Goal: Transaction & Acquisition: Book appointment/travel/reservation

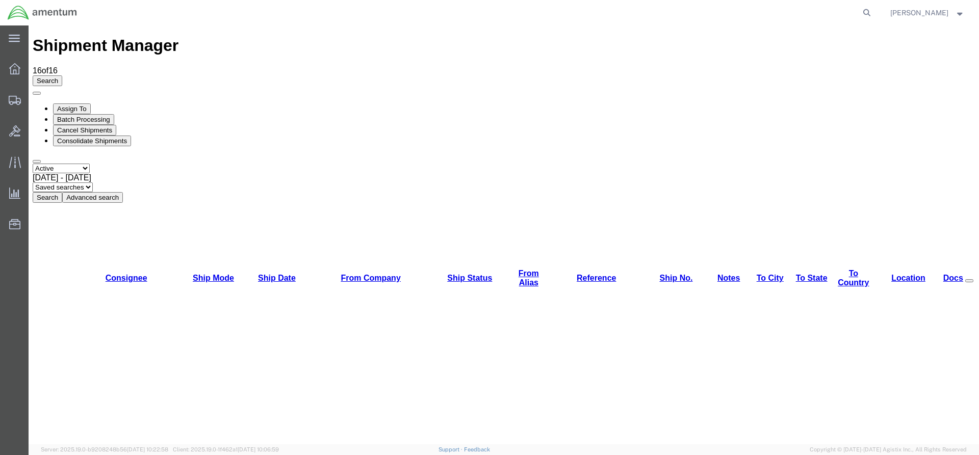
drag, startPoint x: 326, startPoint y: 72, endPoint x: 313, endPoint y: 71, distance: 13.3
click at [62, 192] on button "Search" at bounding box center [48, 197] width 30 height 11
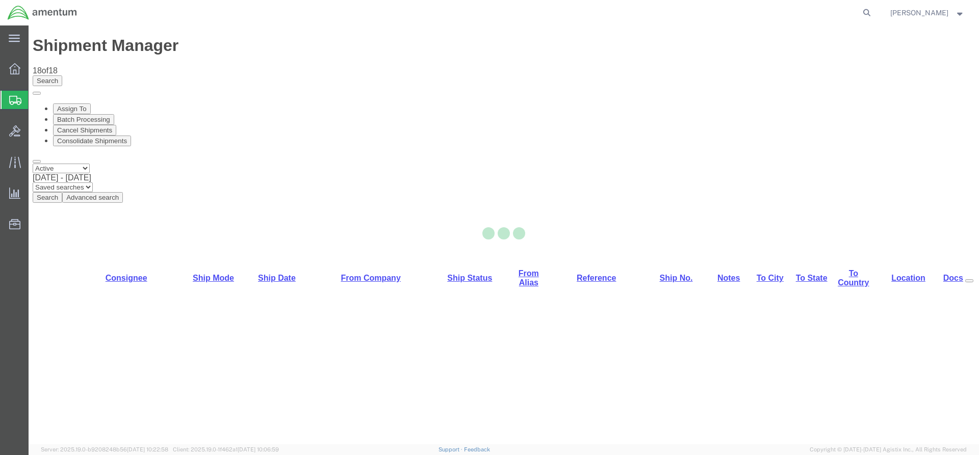
select select "42668"
select select "42732"
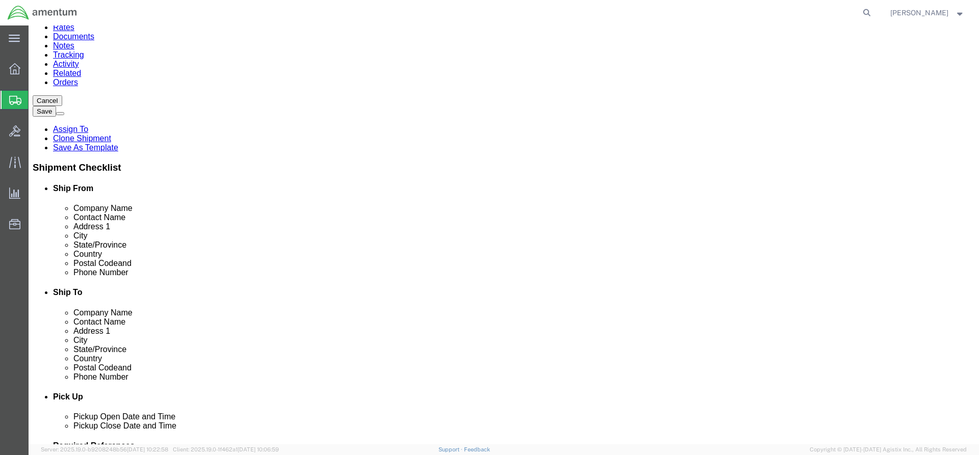
scroll to position [102, 0]
click button "Rate Shipment"
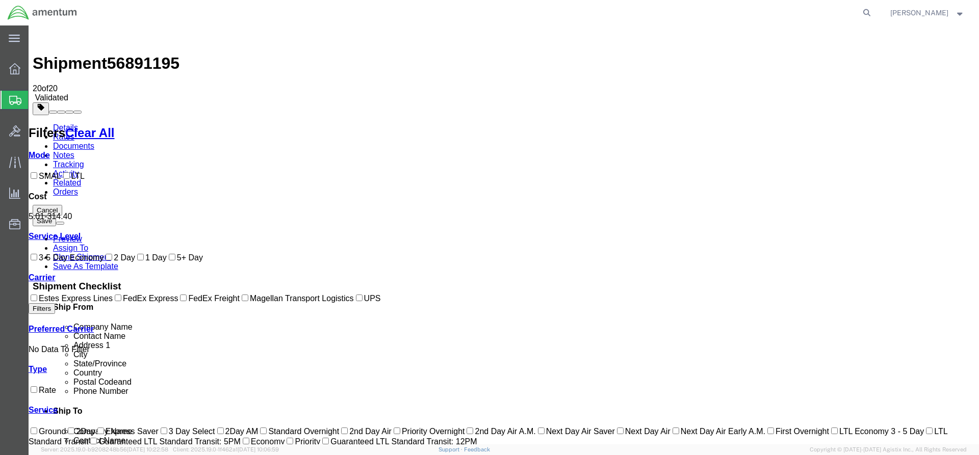
scroll to position [0, 0]
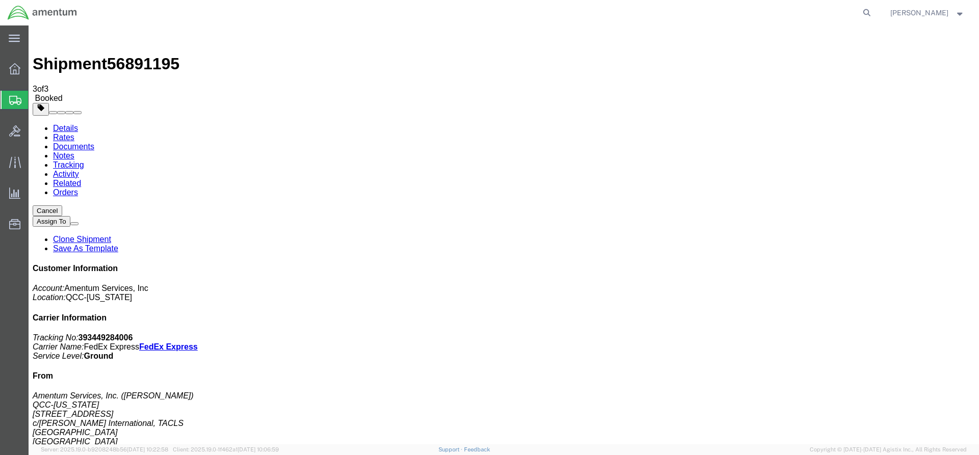
drag, startPoint x: 363, startPoint y: 184, endPoint x: 400, endPoint y: 175, distance: 38.8
copy td "393449284006"
drag, startPoint x: 425, startPoint y: 181, endPoint x: 41, endPoint y: 204, distance: 385.2
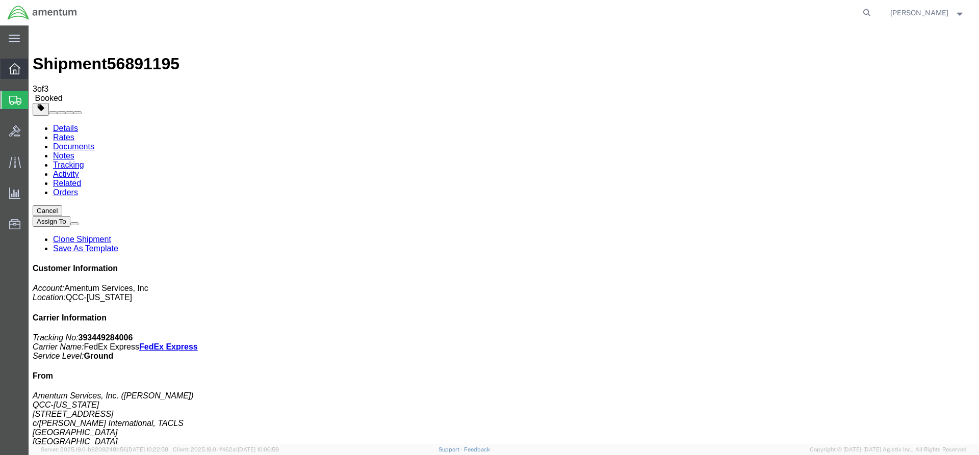
click at [35, 68] on span "Overview" at bounding box center [31, 69] width 7 height 20
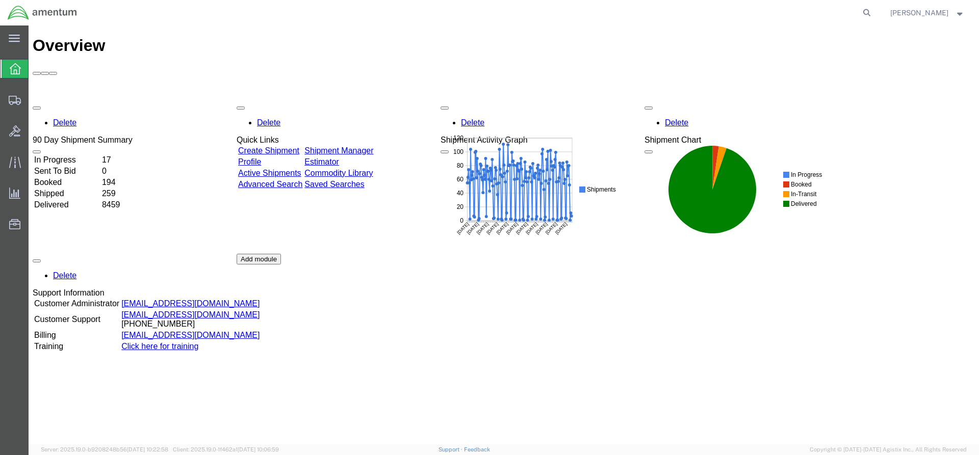
click at [373, 146] on link "Shipment Manager" at bounding box center [338, 150] width 69 height 9
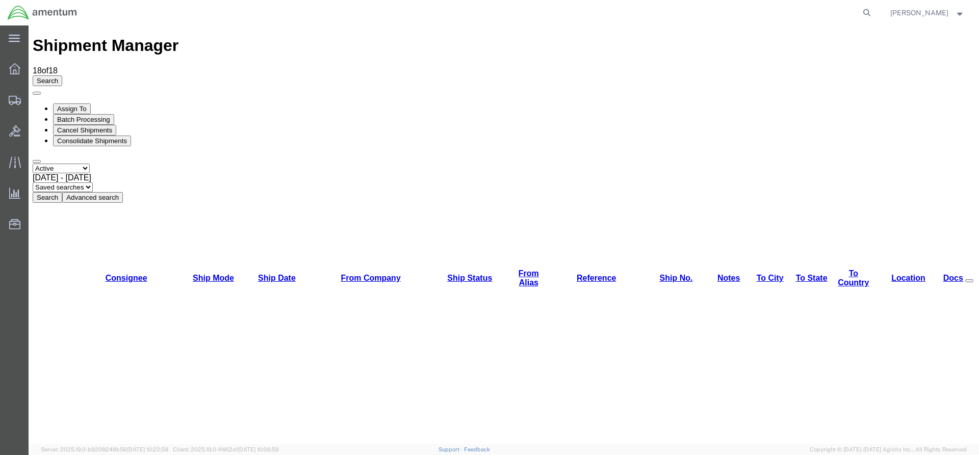
click at [62, 192] on button "Search" at bounding box center [48, 197] width 30 height 11
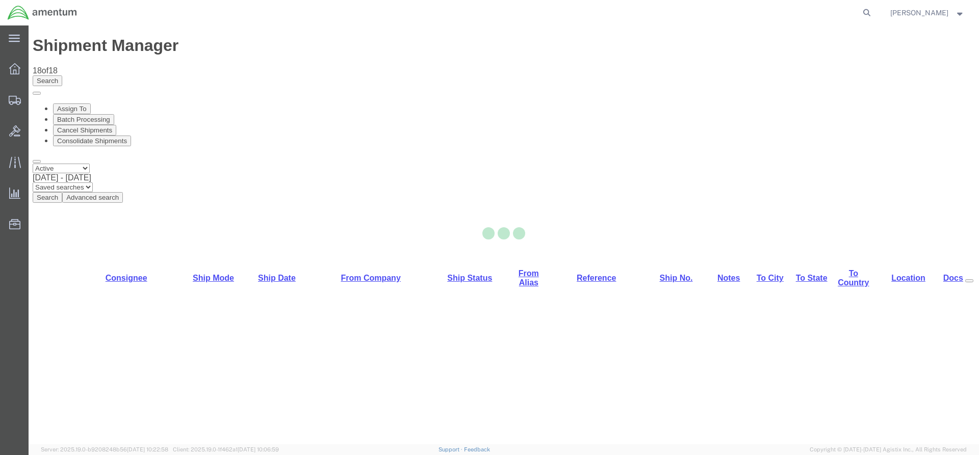
drag, startPoint x: 293, startPoint y: 48, endPoint x: 66, endPoint y: 93, distance: 230.7
click at [317, 74] on div at bounding box center [504, 234] width 950 height 419
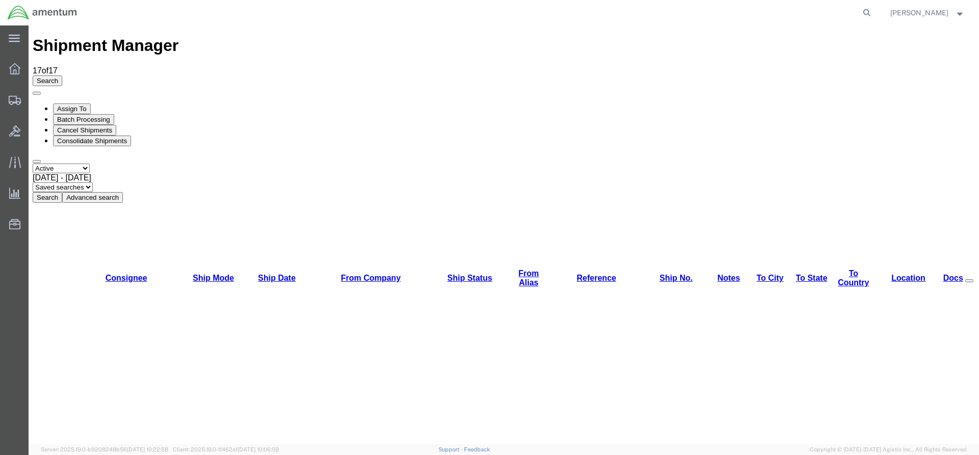
click at [62, 192] on button "Search" at bounding box center [48, 197] width 30 height 11
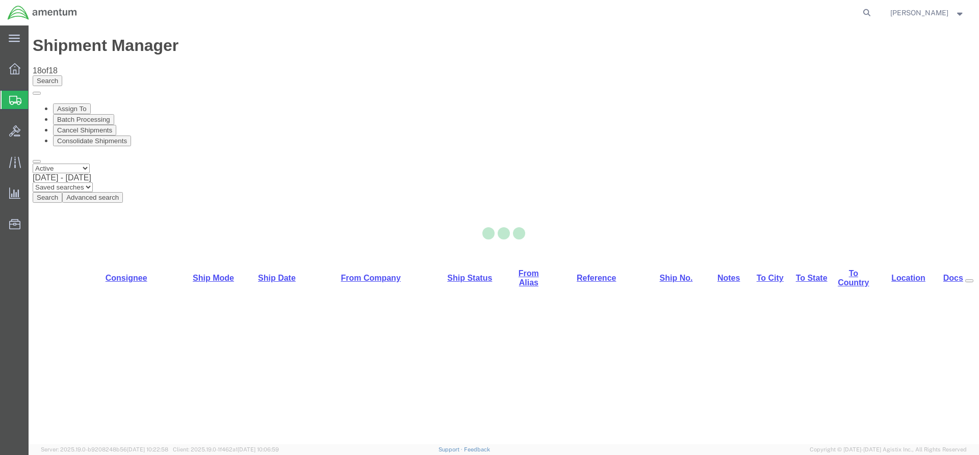
select select "42668"
select select "42727"
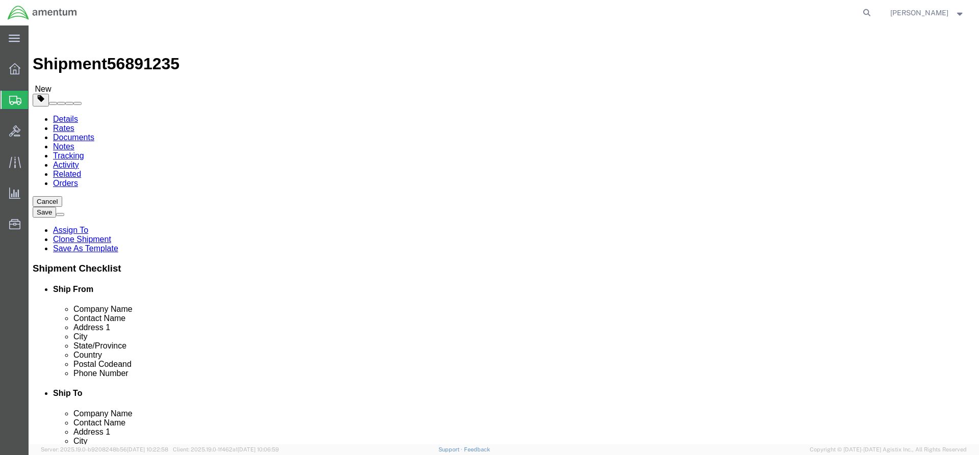
click button "Rate Shipment"
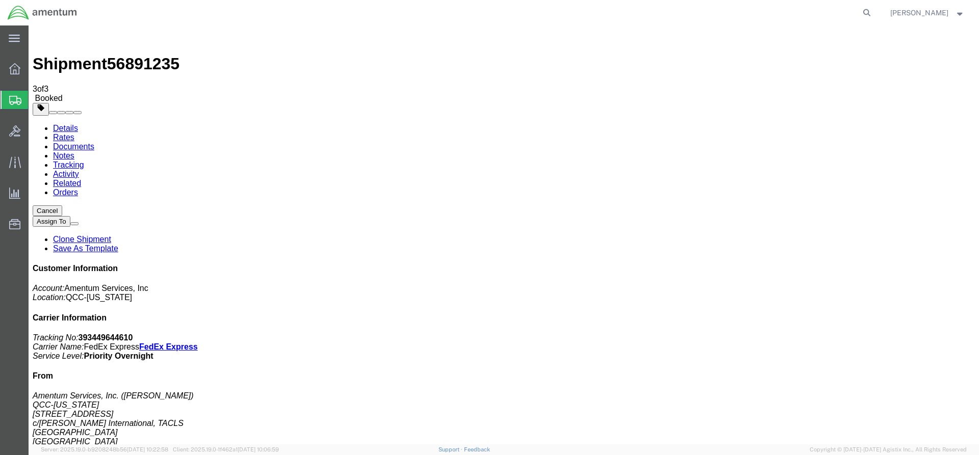
drag, startPoint x: 364, startPoint y: 182, endPoint x: 408, endPoint y: 184, distance: 44.9
copy td "393449644610"
drag, startPoint x: 44, startPoint y: 262, endPoint x: 427, endPoint y: 180, distance: 391.6
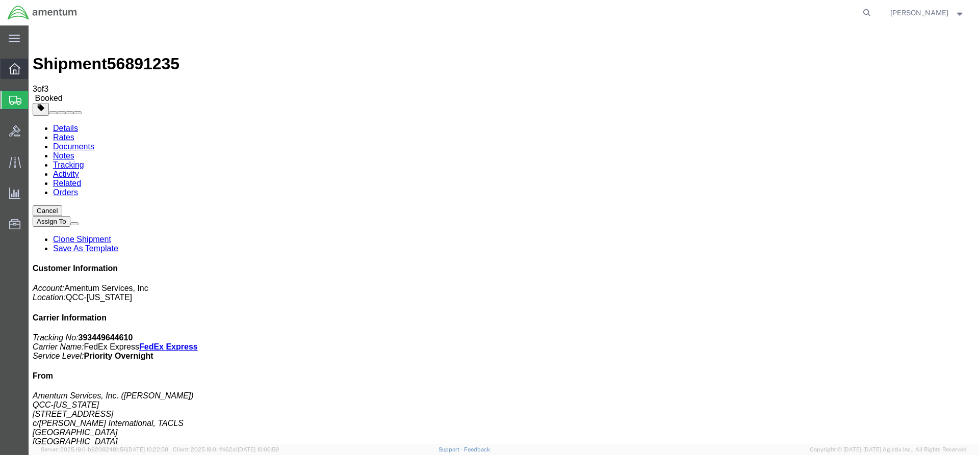
click at [17, 65] on icon at bounding box center [14, 68] width 11 height 11
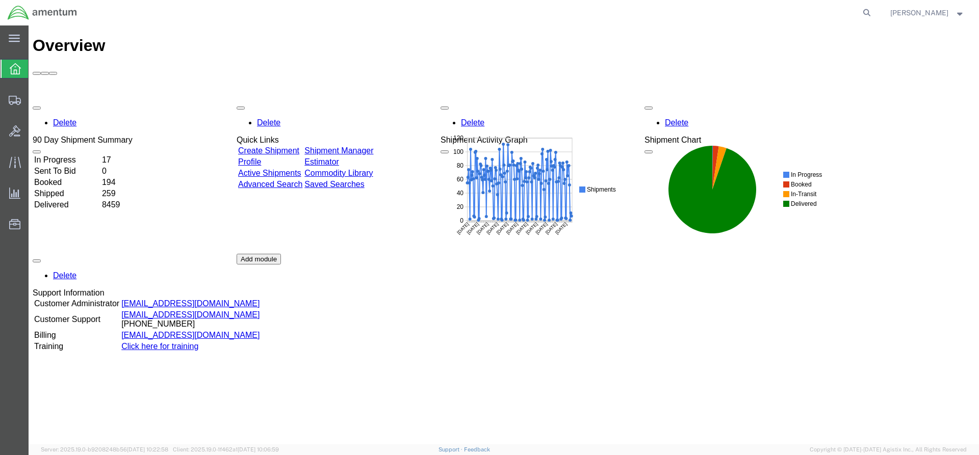
click at [365, 146] on link "Shipment Manager" at bounding box center [338, 150] width 69 height 9
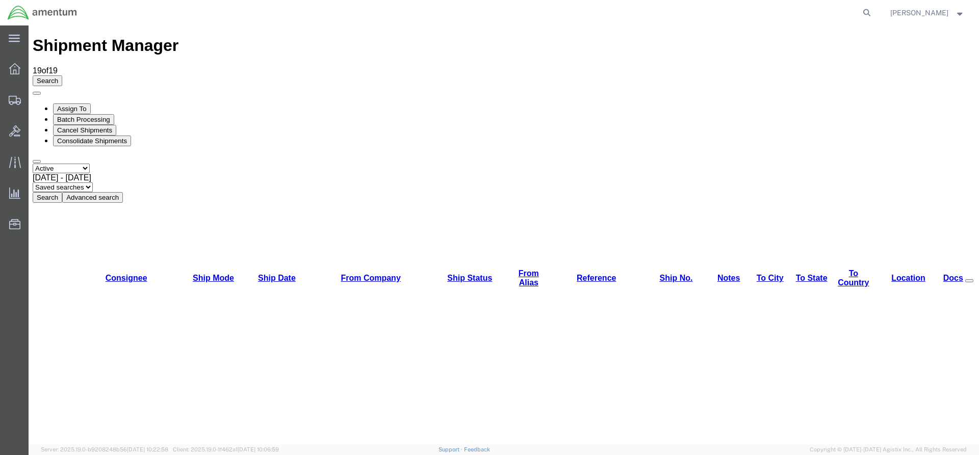
click at [62, 192] on button "Search" at bounding box center [48, 197] width 30 height 11
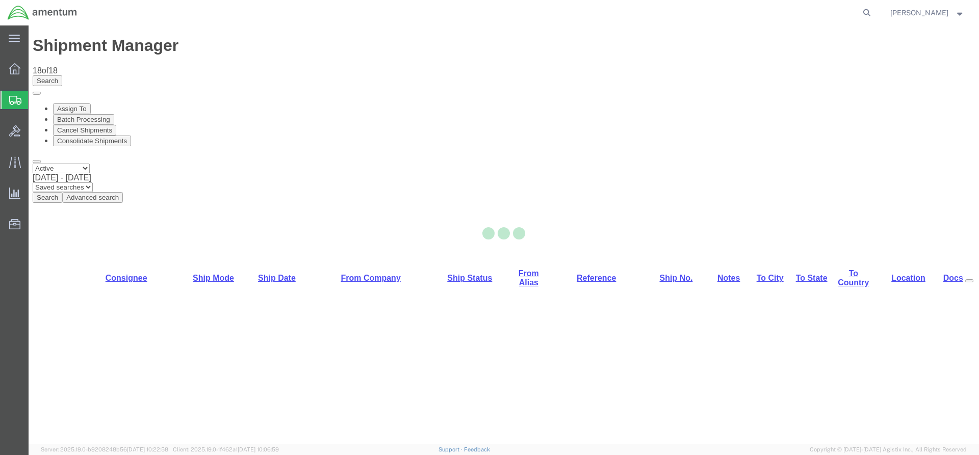
select select "42668"
select select "42709"
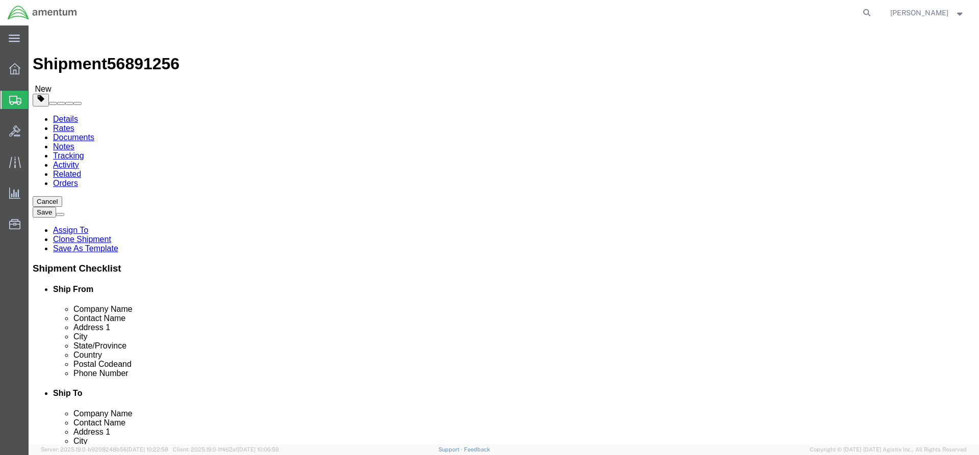
click button "Rate Shipment"
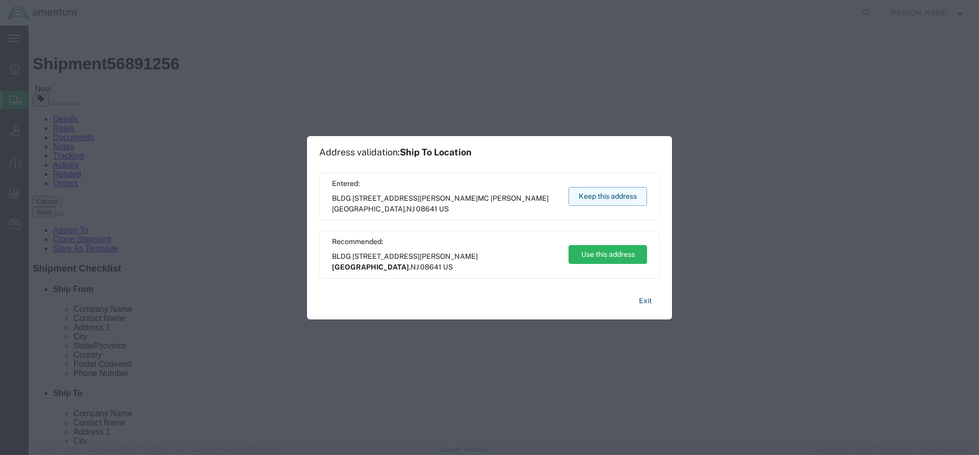
click at [641, 200] on button "Keep this address" at bounding box center [608, 196] width 79 height 19
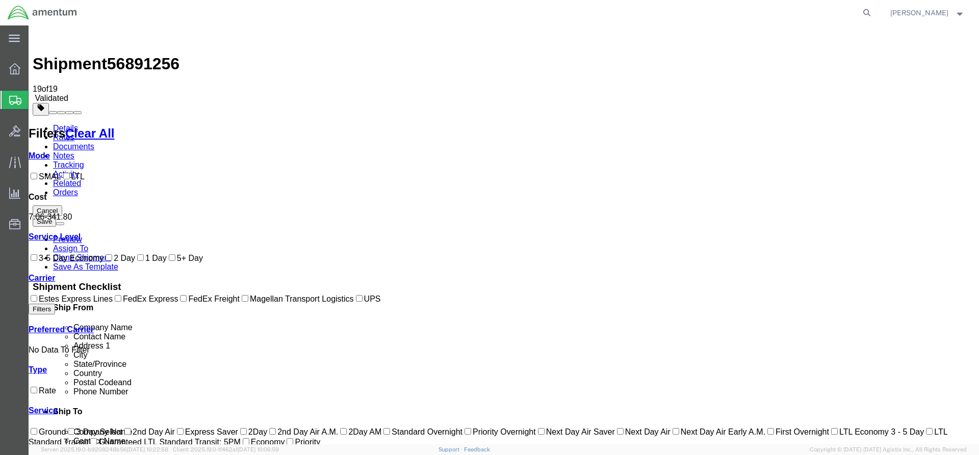
drag, startPoint x: 641, startPoint y: 200, endPoint x: 203, endPoint y: 326, distance: 455.9
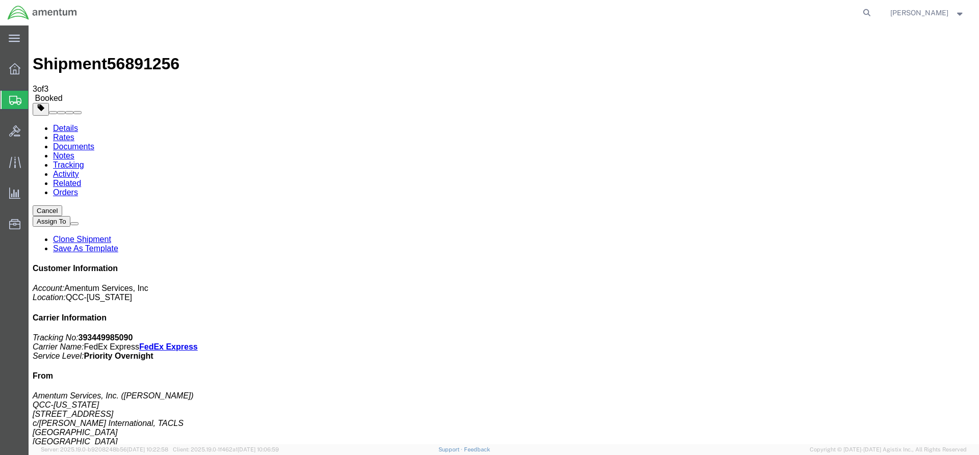
drag, startPoint x: 363, startPoint y: 183, endPoint x: 413, endPoint y: 181, distance: 50.0
copy td "393449985090"
drag, startPoint x: 428, startPoint y: 184, endPoint x: 33, endPoint y: 227, distance: 397.5
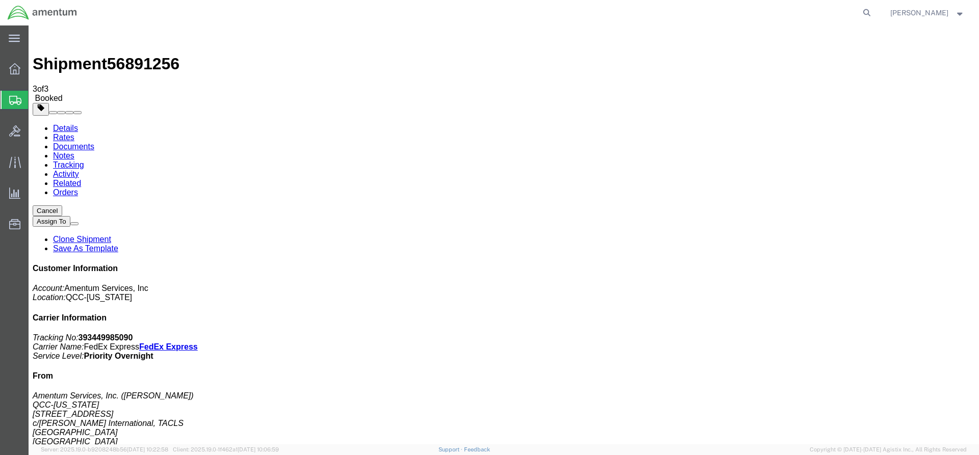
click at [12, 72] on icon at bounding box center [14, 68] width 11 height 11
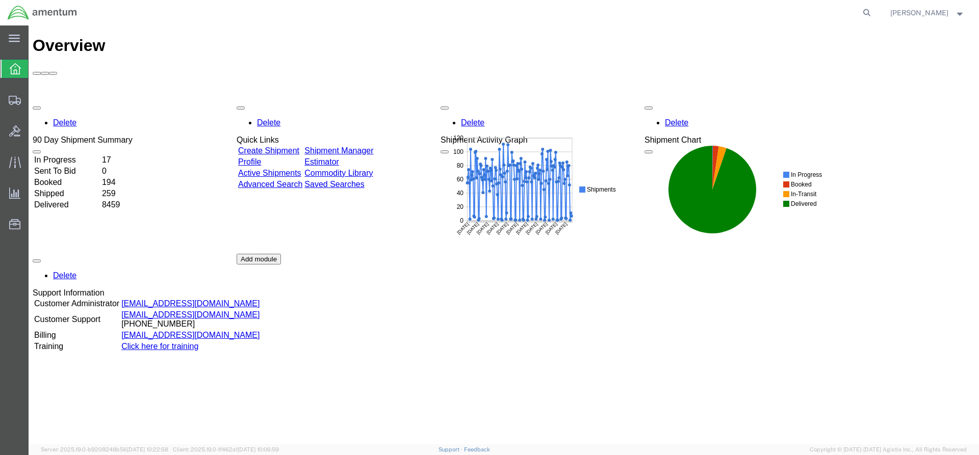
click at [353, 146] on link "Shipment Manager" at bounding box center [338, 150] width 69 height 9
